Goal: Navigation & Orientation: Find specific page/section

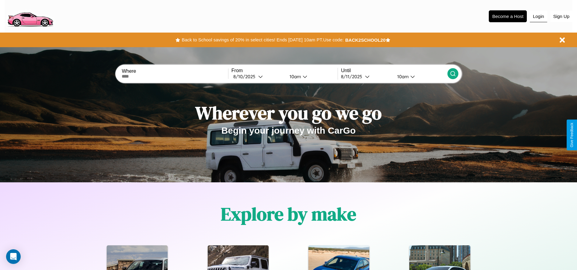
click at [538, 16] on button "Login" at bounding box center [537, 17] width 17 height 12
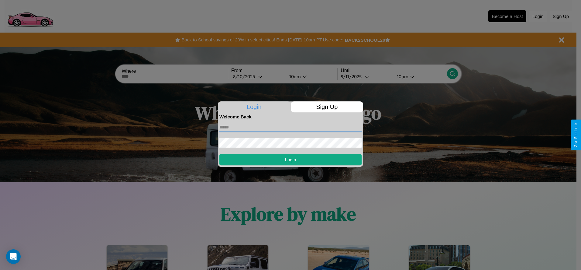
click at [291, 127] on input "text" at bounding box center [290, 127] width 142 height 10
type input "**********"
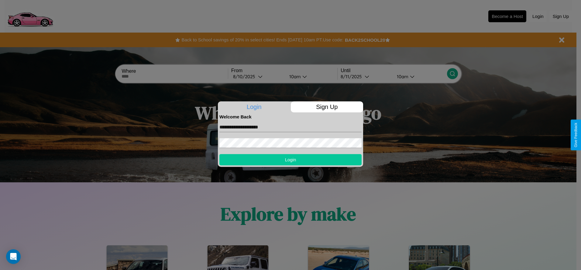
click at [291, 159] on button "Login" at bounding box center [290, 159] width 142 height 11
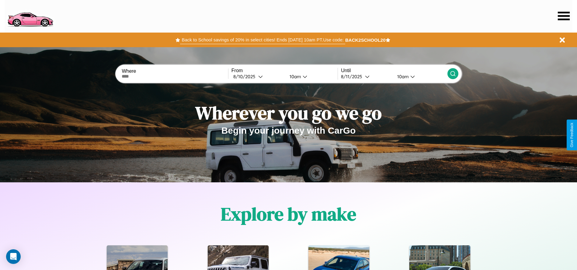
click at [262, 40] on button "Back to School savings of 20% in select cities! Ends [DATE] 10am PT. Use code:" at bounding box center [262, 40] width 165 height 9
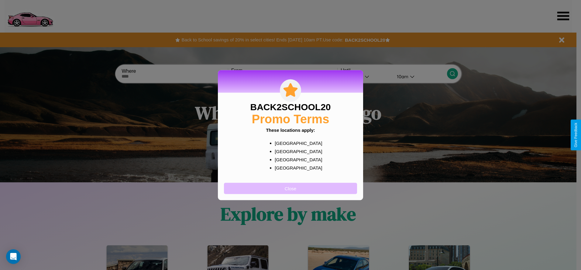
click at [291, 188] on button "Close" at bounding box center [290, 187] width 133 height 11
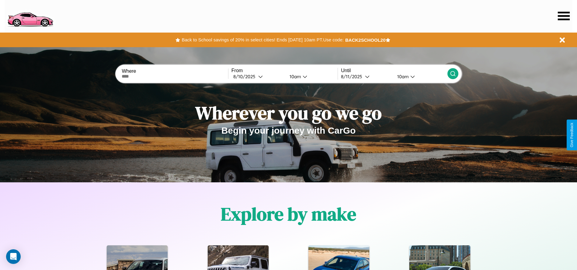
click at [563, 16] on icon at bounding box center [563, 16] width 12 height 9
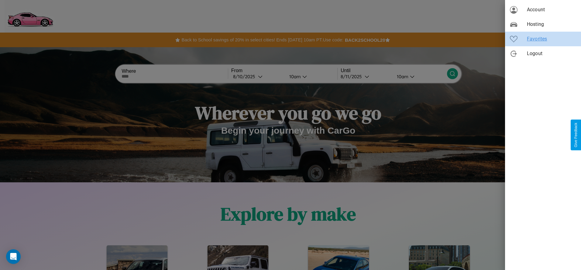
click at [543, 39] on span "Favorites" at bounding box center [551, 38] width 49 height 7
